Goal: Transaction & Acquisition: Purchase product/service

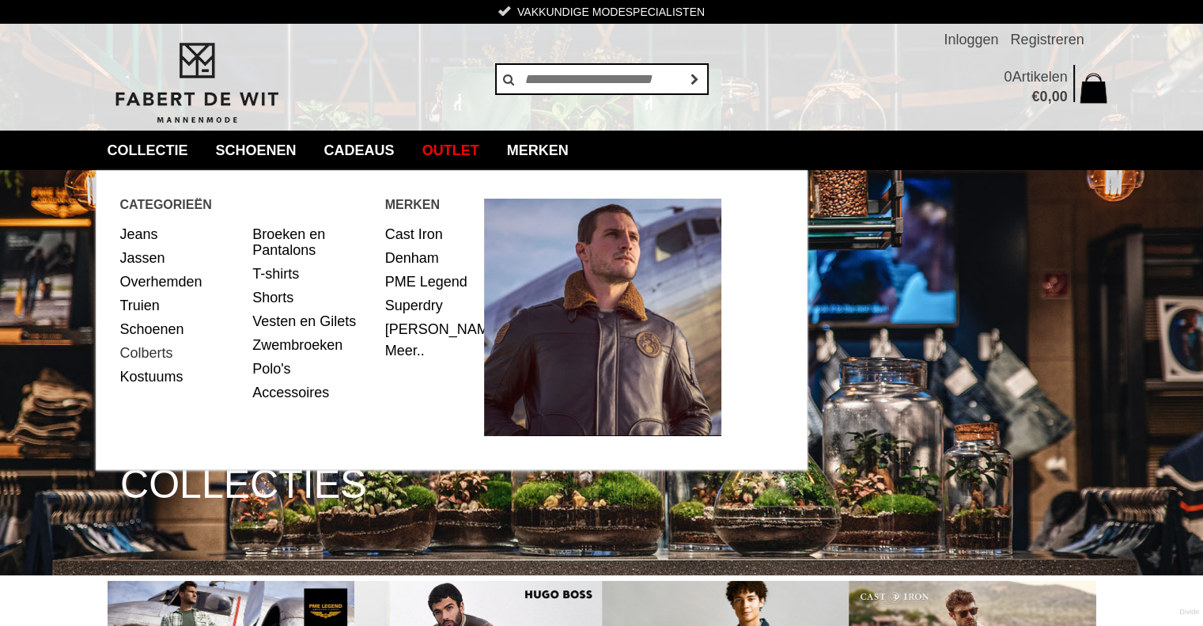
click at [137, 349] on link "Colberts" at bounding box center [180, 353] width 121 height 24
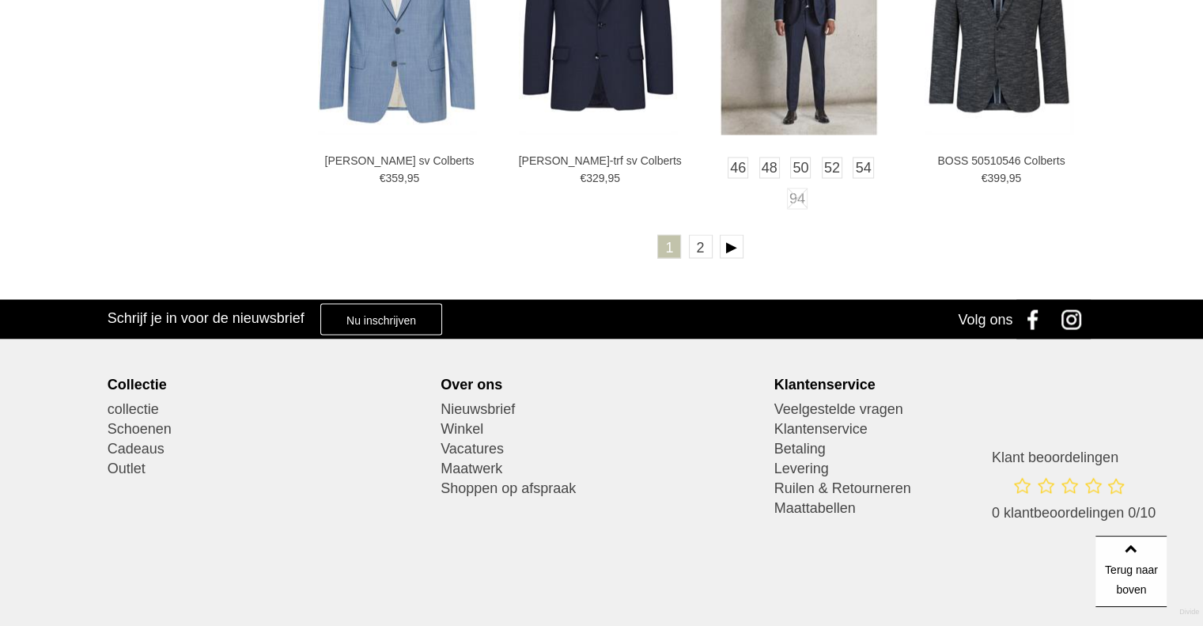
scroll to position [2901, 0]
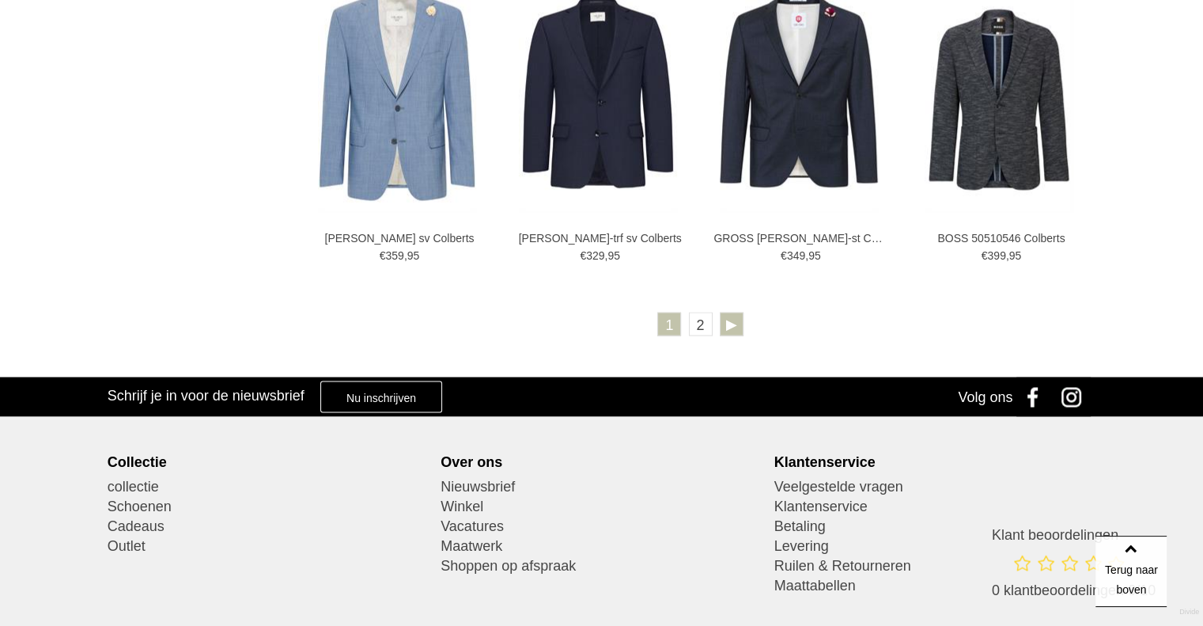
click at [730, 327] on link at bounding box center [732, 324] width 24 height 24
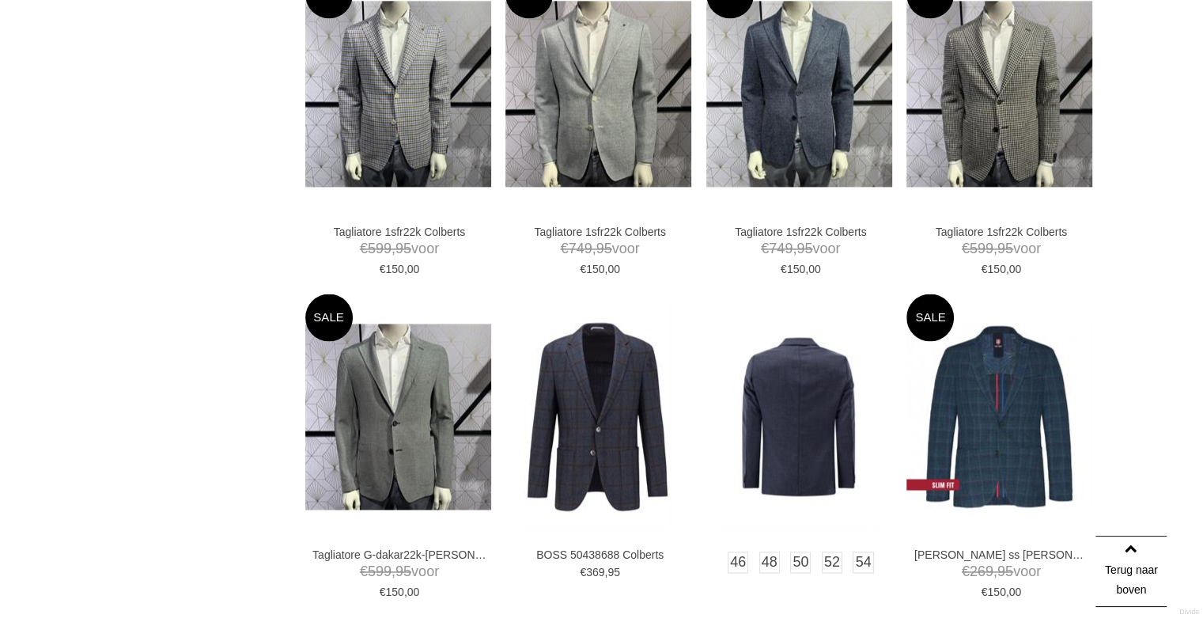
scroll to position [2162, 0]
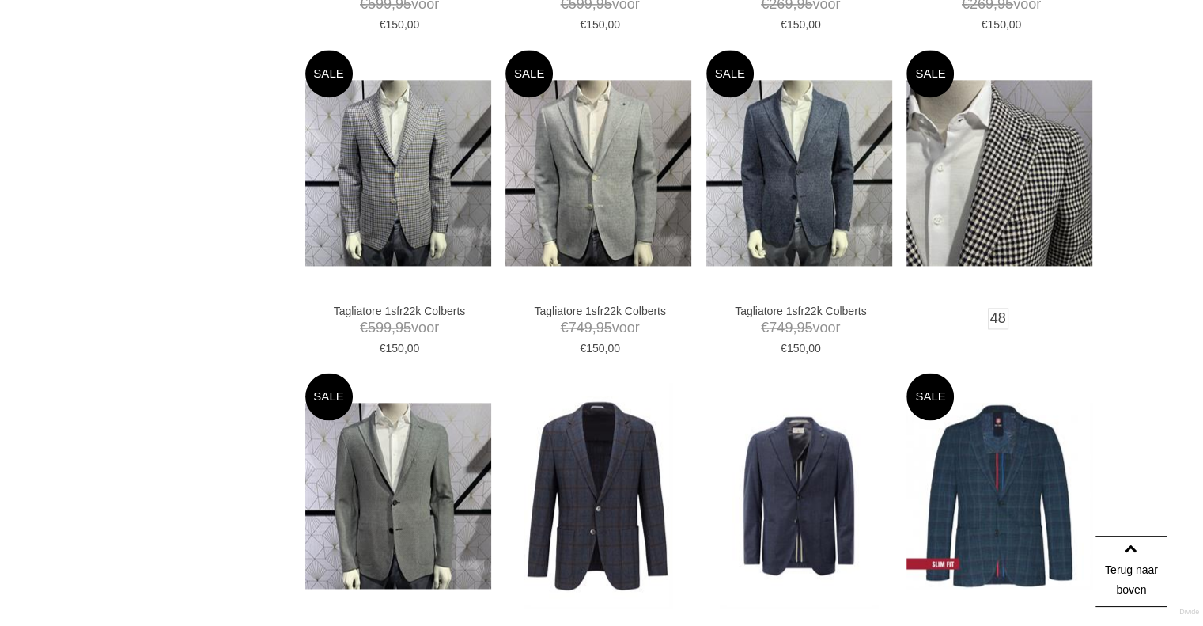
click at [1010, 210] on img at bounding box center [1000, 173] width 186 height 186
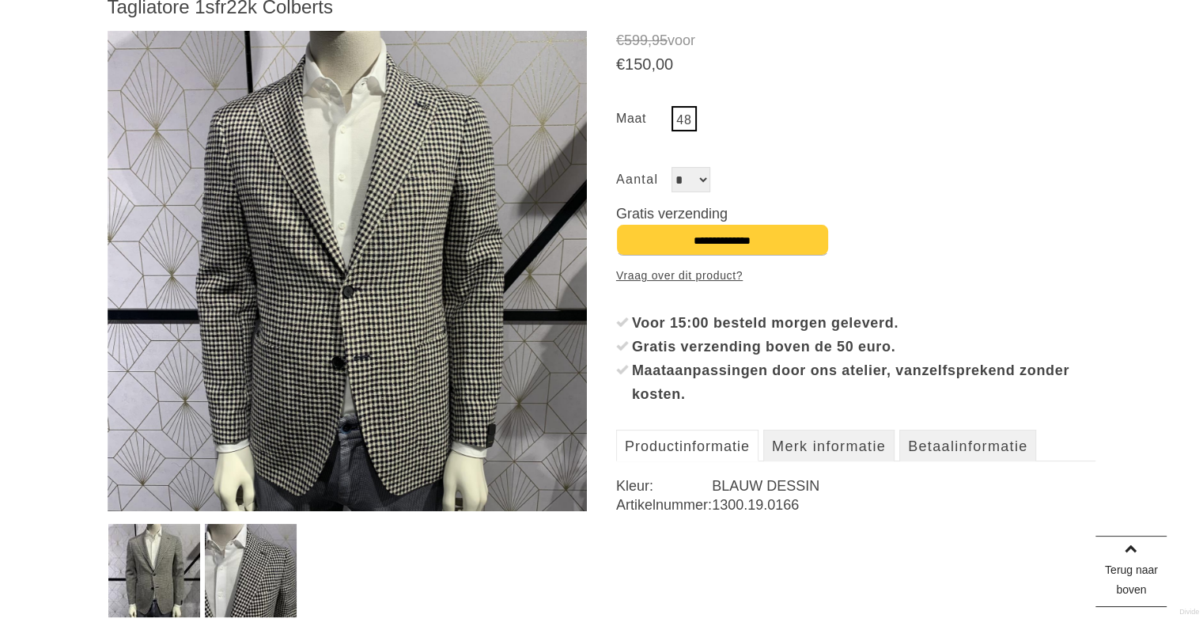
scroll to position [396, 0]
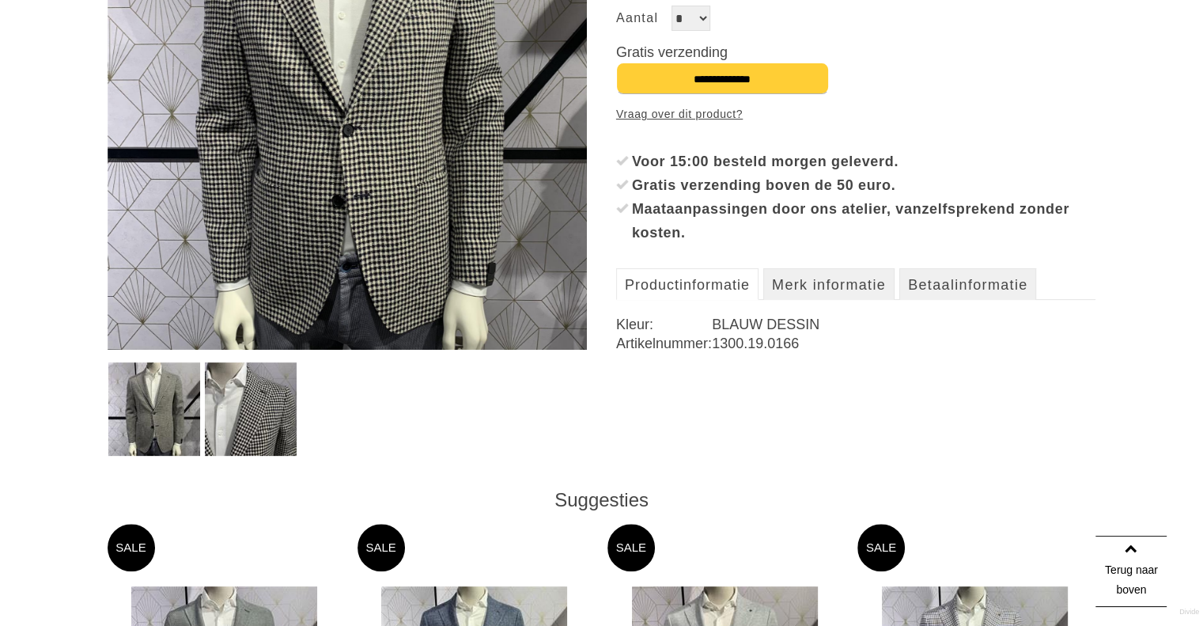
click at [233, 394] on img at bounding box center [251, 408] width 92 height 93
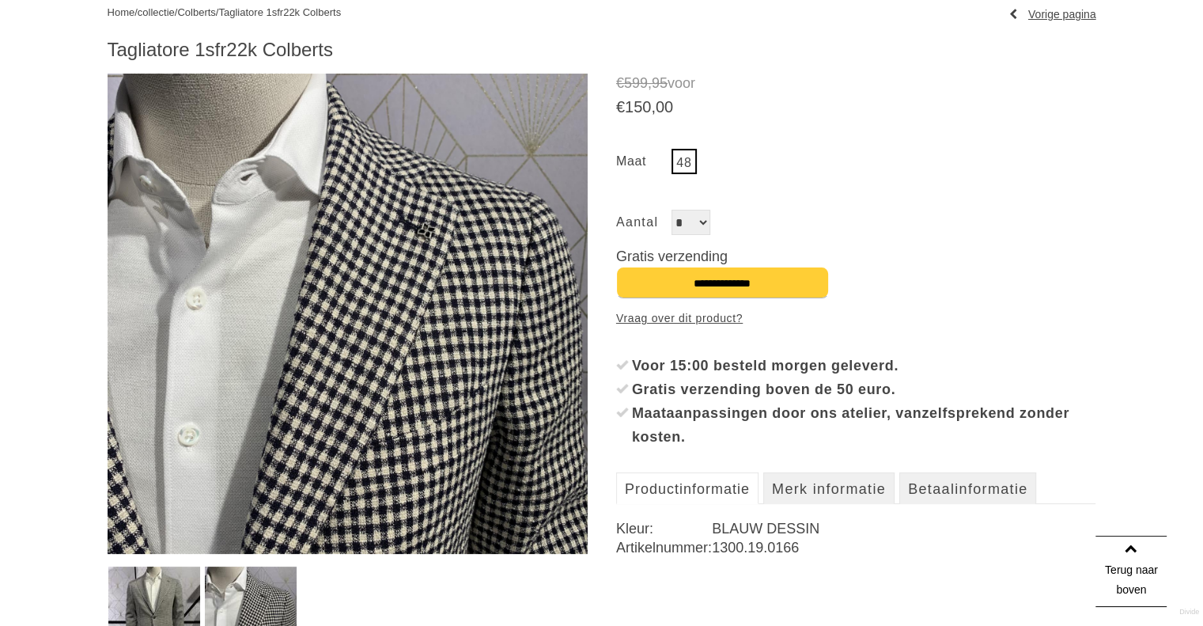
scroll to position [158, 0]
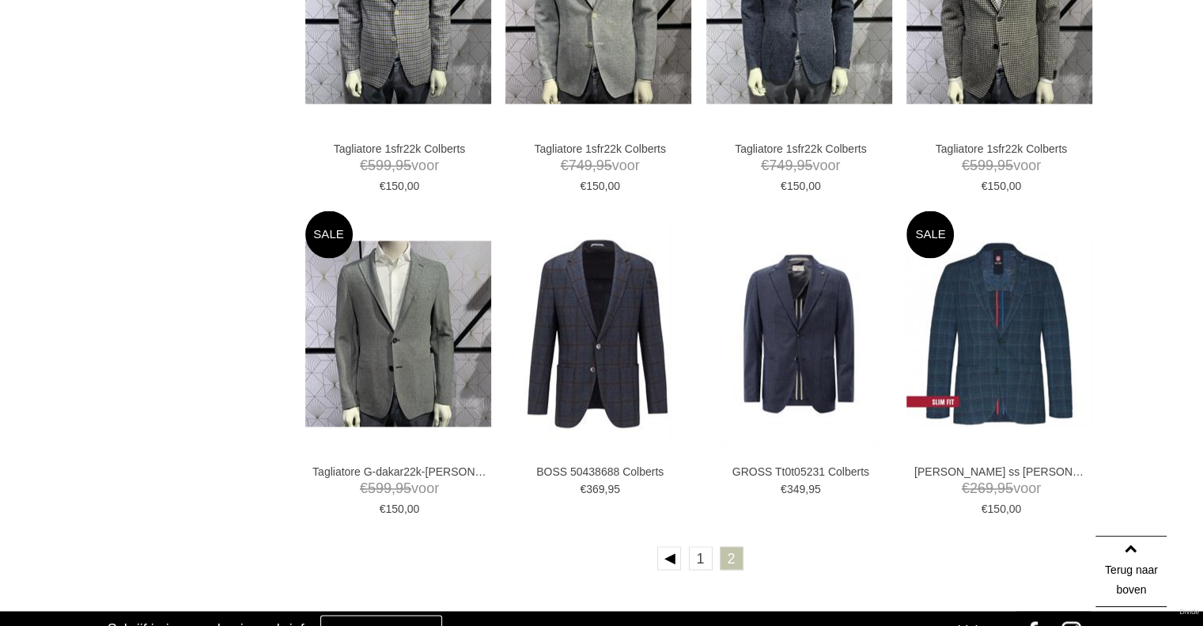
scroll to position [2636, 0]
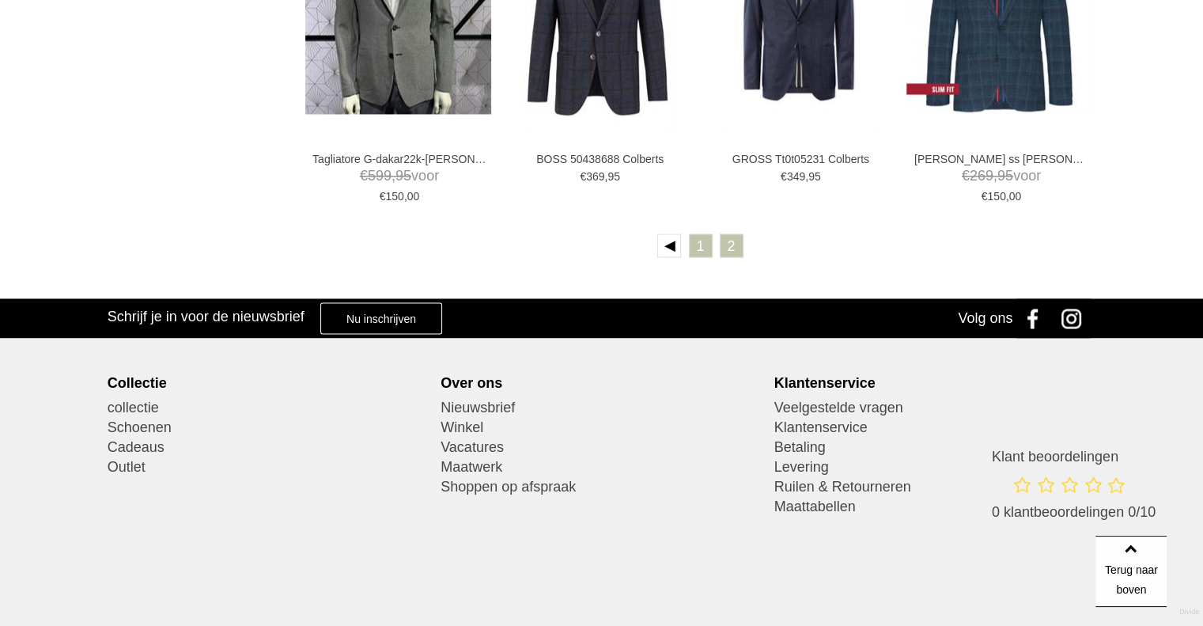
click at [696, 249] on link "1" at bounding box center [701, 245] width 24 height 24
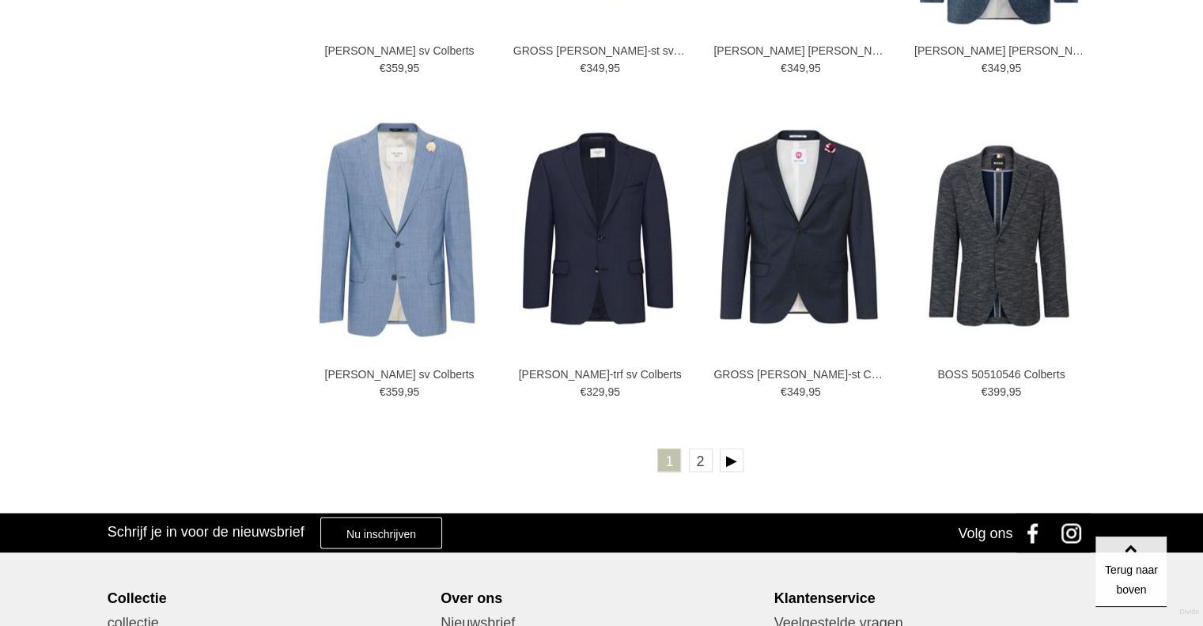
scroll to position [2769, 0]
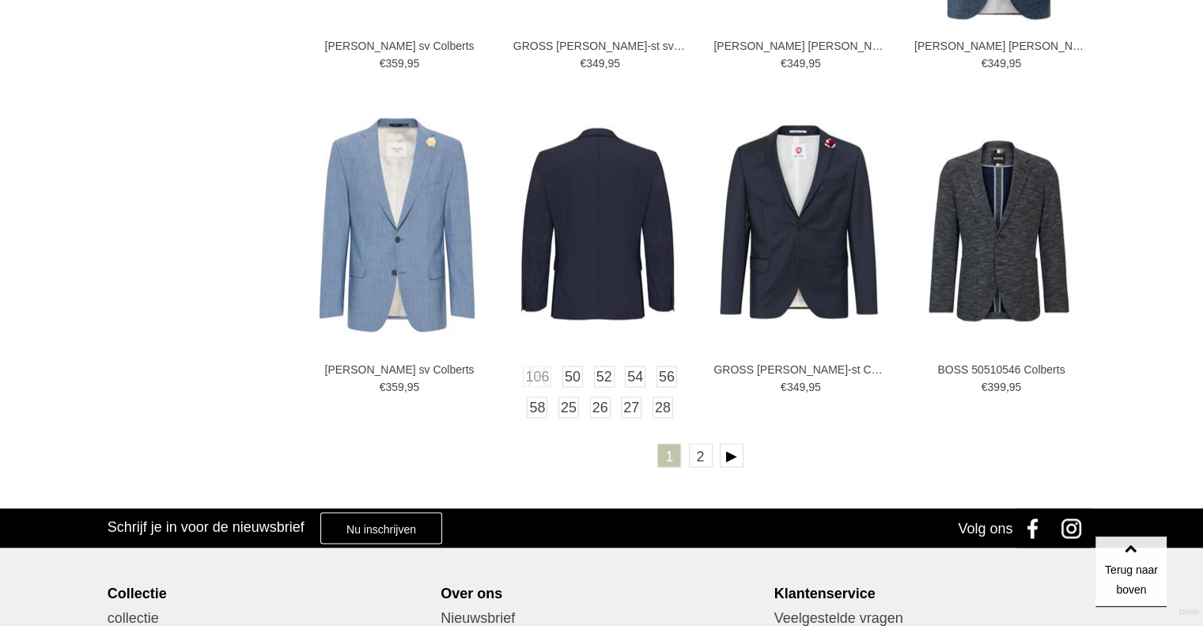
click at [548, 217] on img at bounding box center [598, 230] width 158 height 225
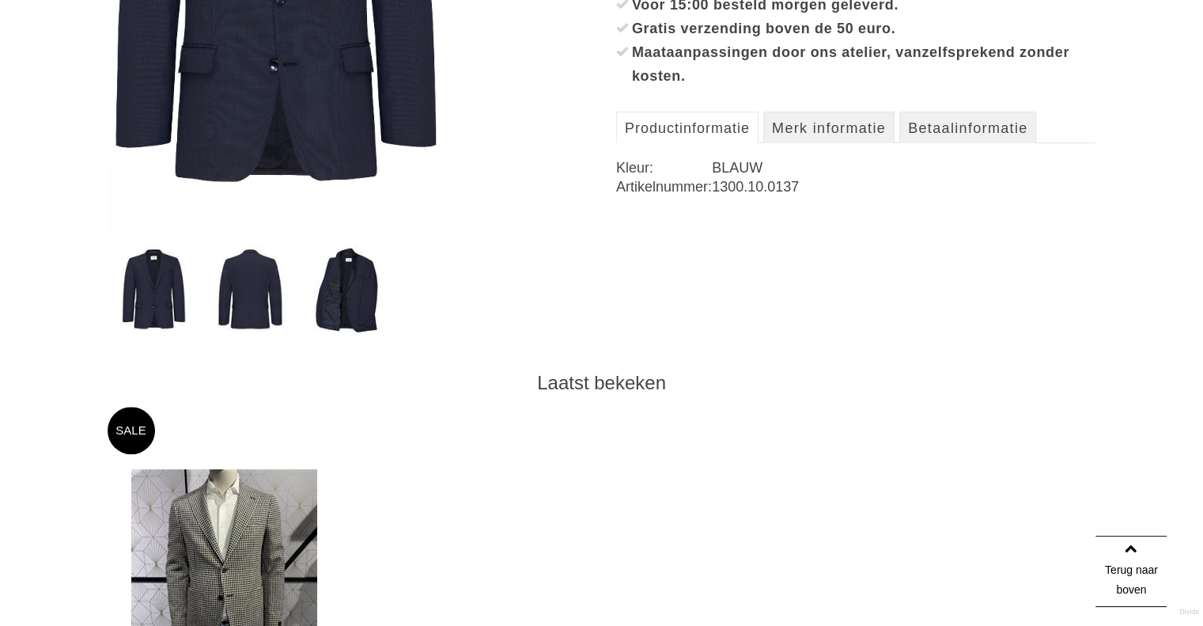
scroll to position [554, 0]
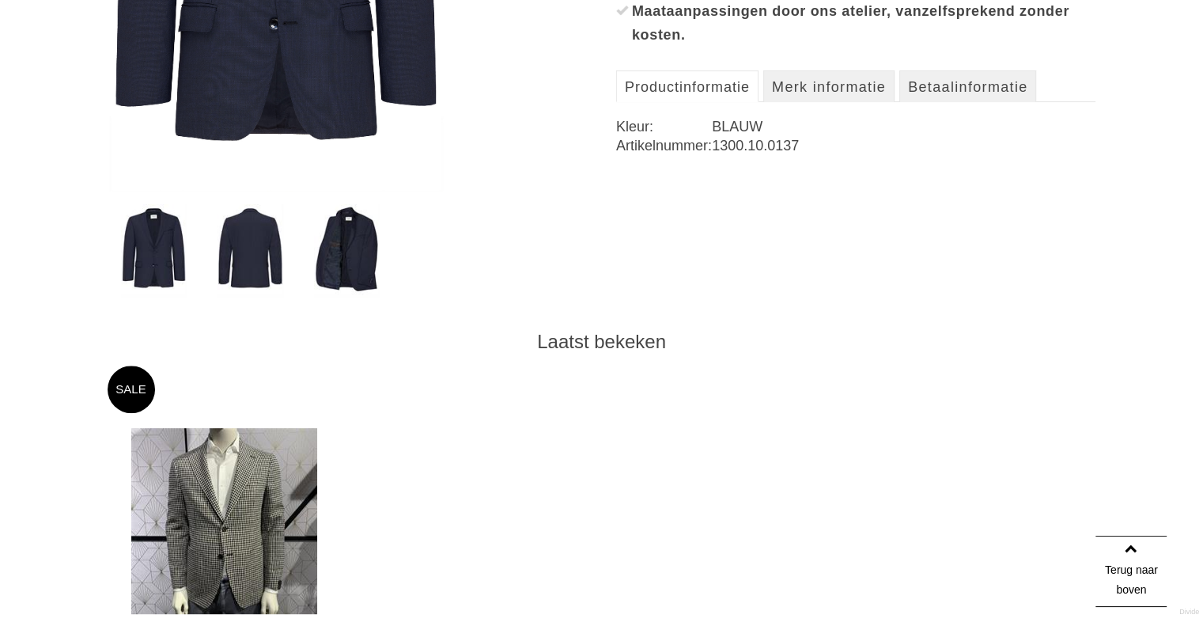
click at [267, 243] on img at bounding box center [251, 250] width 66 height 93
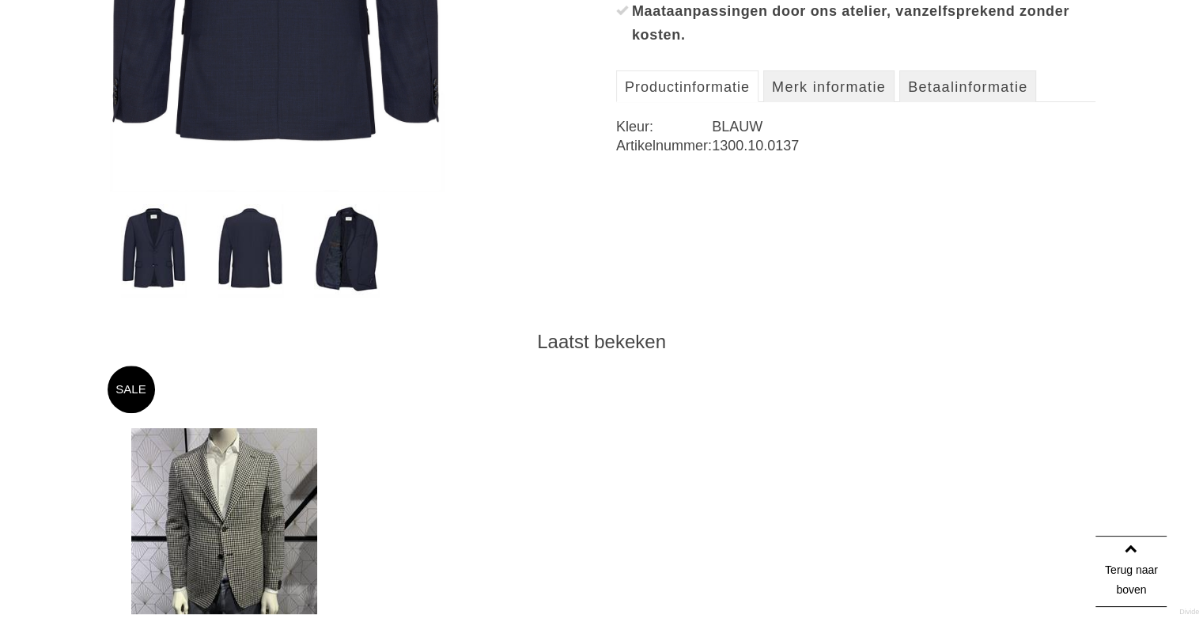
click at [343, 250] on img at bounding box center [347, 250] width 66 height 93
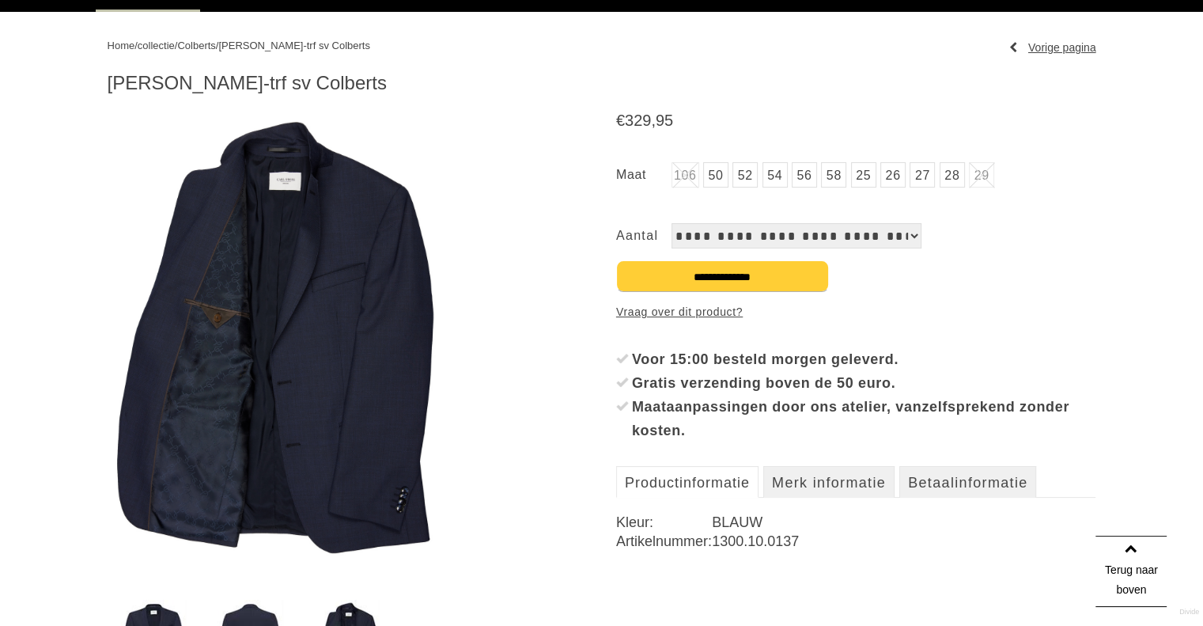
scroll to position [237, 0]
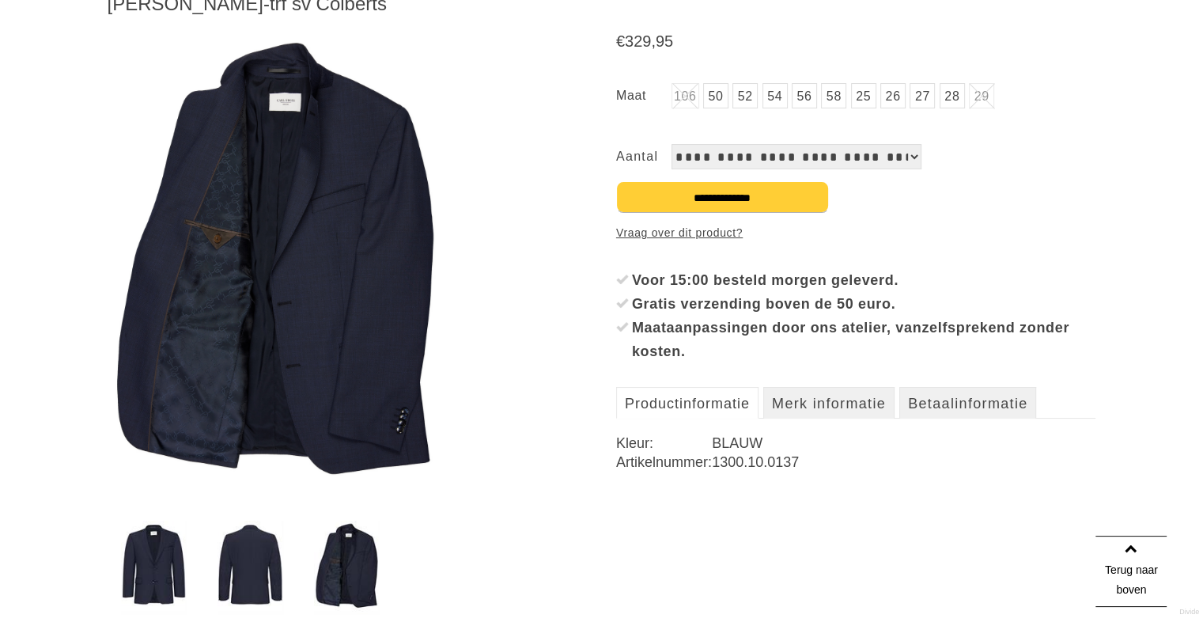
click at [306, 215] on img at bounding box center [277, 268] width 338 height 480
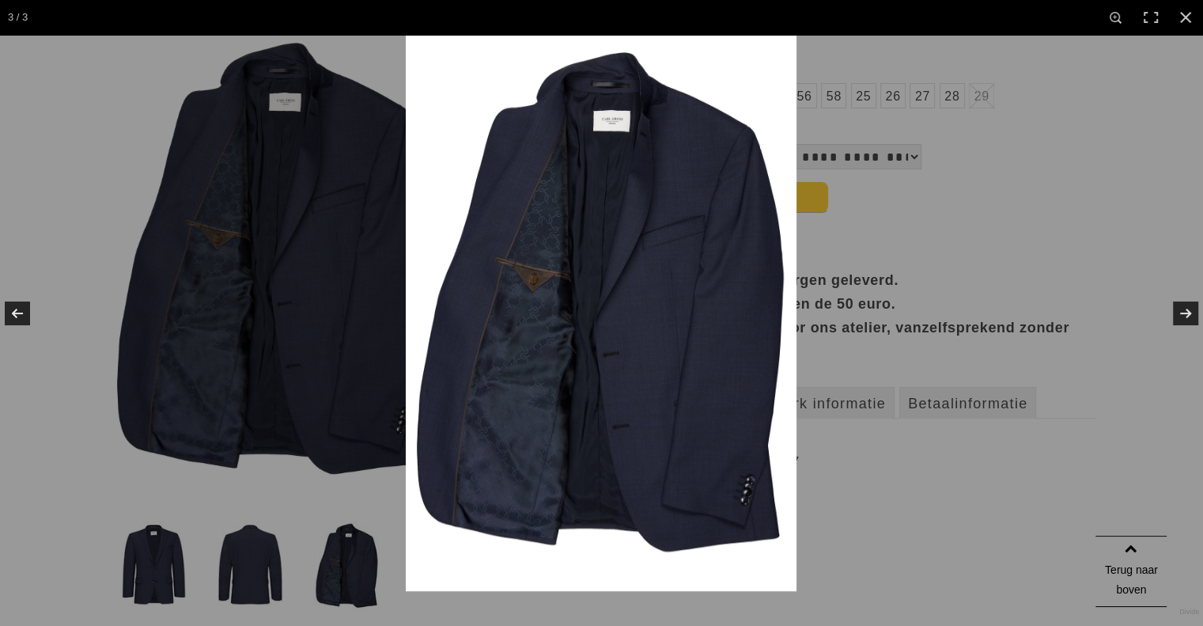
click at [625, 282] on img at bounding box center [601, 313] width 391 height 556
